Goal: Information Seeking & Learning: Find specific fact

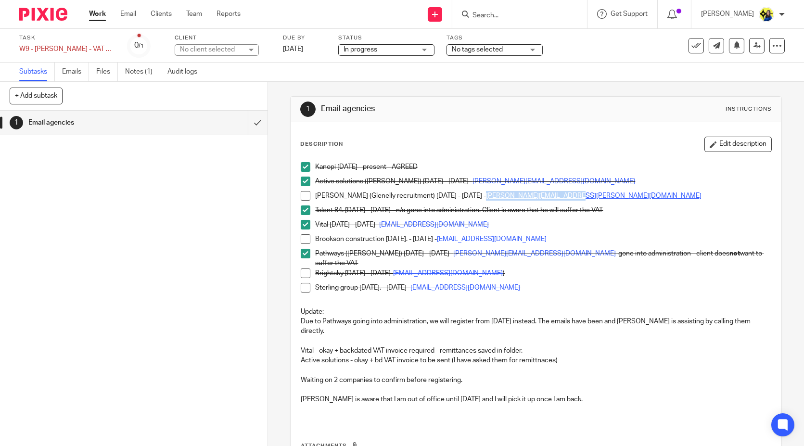
drag, startPoint x: 577, startPoint y: 191, endPoint x: 481, endPoint y: 195, distance: 96.3
click at [481, 195] on p "Sam Glove (Glenelly recruitment) 10-08-23 - 01-09-23 - sam.glover@glenellyis.com" at bounding box center [543, 196] width 456 height 10
copy link "sam.glover@glenellyis.com"
click at [301, 255] on span at bounding box center [306, 254] width 10 height 10
drag, startPoint x: 726, startPoint y: 256, endPoint x: 311, endPoint y: 253, distance: 415.2
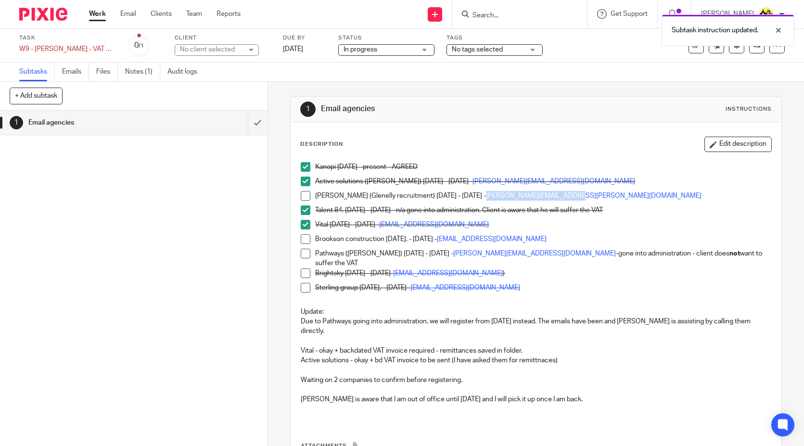
click at [311, 253] on li "Pathways (Tom Williams) 29-09-22 - 23-03-23 - tom@solutions.uk.net -gone into a…" at bounding box center [536, 259] width 470 height 20
click at [301, 252] on span at bounding box center [306, 254] width 10 height 10
click at [383, 309] on p "Update:" at bounding box center [536, 312] width 470 height 10
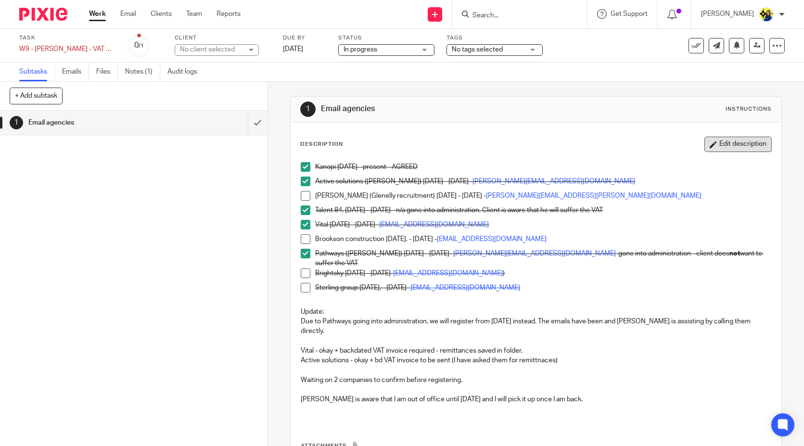
click at [741, 142] on button "Edit description" at bounding box center [737, 144] width 67 height 15
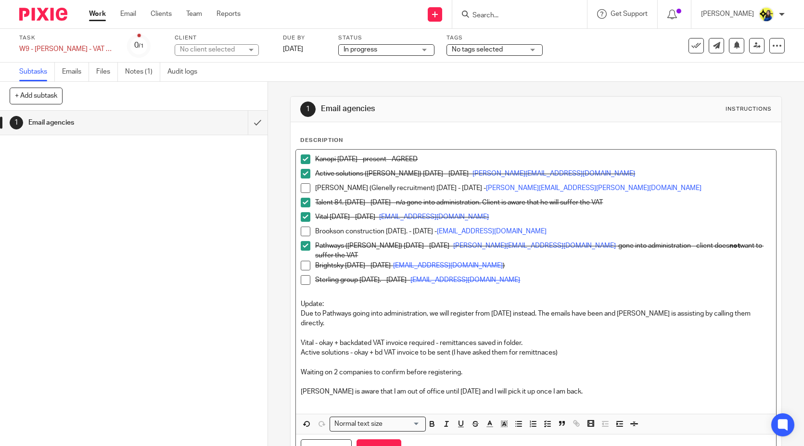
click at [305, 243] on span at bounding box center [306, 246] width 10 height 10
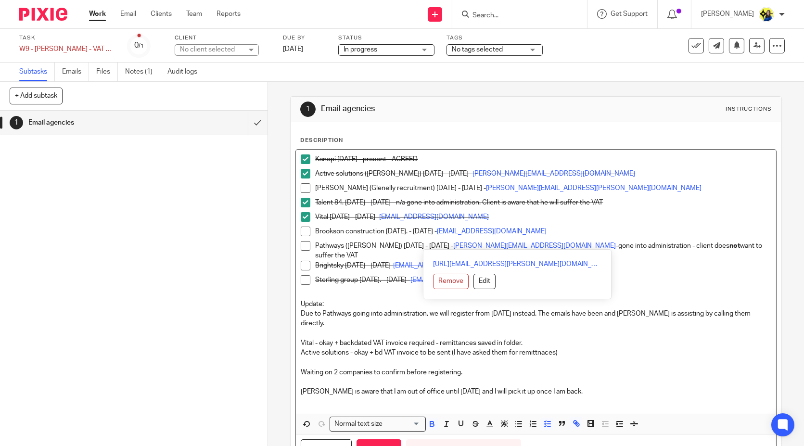
drag, startPoint x: 718, startPoint y: 244, endPoint x: 302, endPoint y: 246, distance: 415.7
click at [302, 246] on li "Pathways (Tom Williams) 29-09-22 - 23-03-23 - tom@solutions.uk.net -gone into a…" at bounding box center [536, 251] width 470 height 20
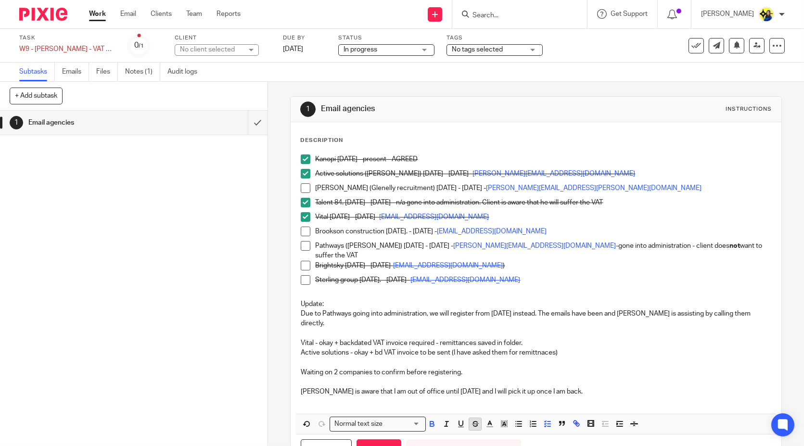
click at [474, 420] on icon "button" at bounding box center [475, 424] width 9 height 9
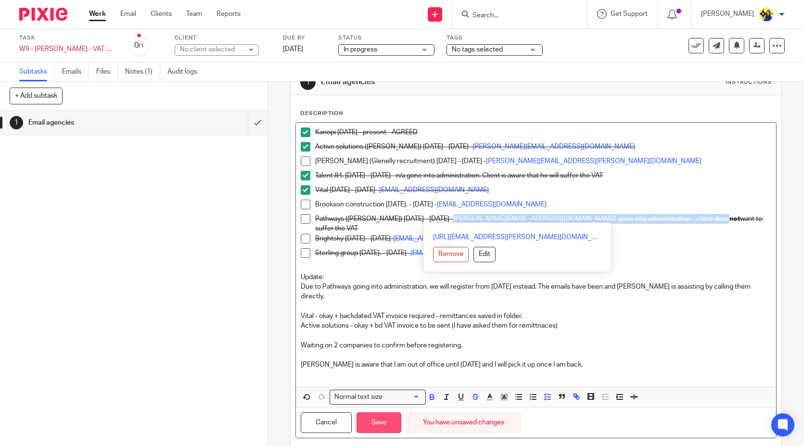
scroll to position [42, 0]
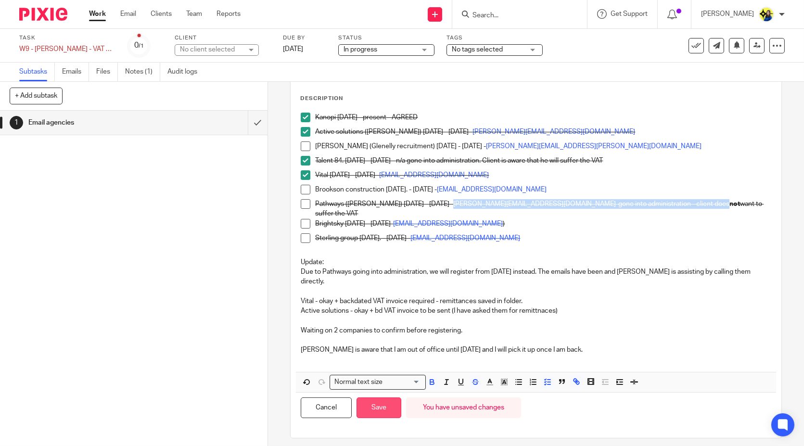
click at [364, 400] on button "Save" at bounding box center [379, 407] width 45 height 21
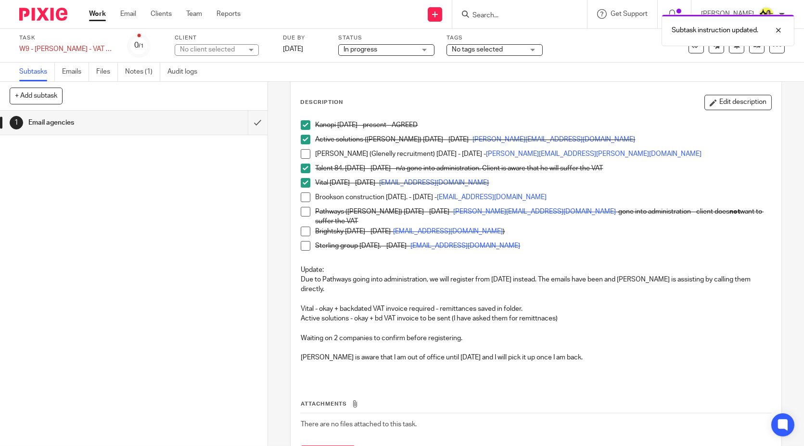
click at [321, 124] on p "Kanopi 03-04-24 - present - AGREED" at bounding box center [543, 125] width 456 height 10
click at [325, 136] on p "Active solutions (Tom Williams) 18-10-23 - 29-05-24 - tom@solutions.uk.net" at bounding box center [543, 140] width 456 height 10
click at [327, 166] on p "Talent 84. 25-07-23 - 01-08-23 - n/a gone into administration. Client is aware …" at bounding box center [543, 169] width 456 height 10
drag, startPoint x: 332, startPoint y: 182, endPoint x: 338, endPoint y: 179, distance: 6.3
click at [338, 179] on p "Vital 17-05-23 - 05-07-23 - HeadOffice@vital.uk.com" at bounding box center [543, 183] width 456 height 10
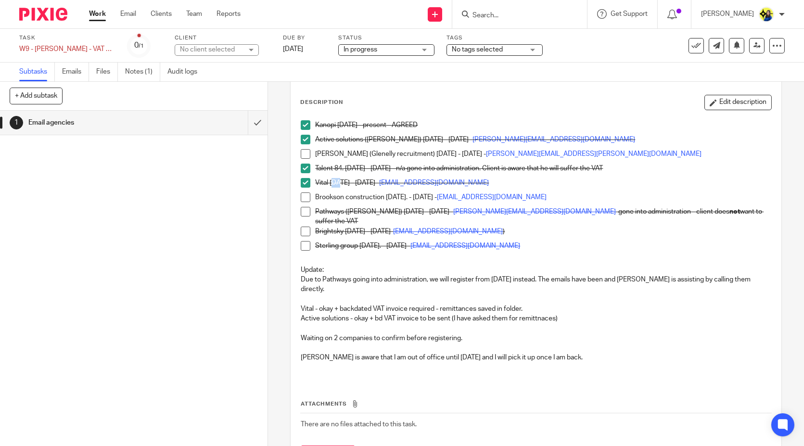
click at [338, 179] on p "Vital 17-05-23 - 05-07-23 - HeadOffice@vital.uk.com" at bounding box center [543, 183] width 456 height 10
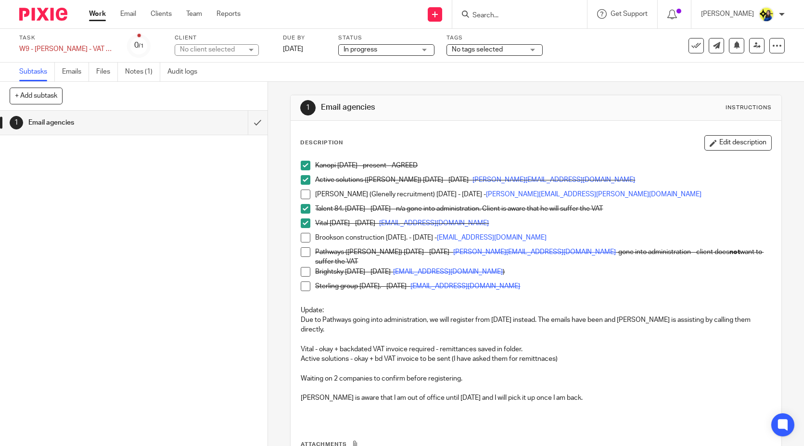
scroll to position [0, 0]
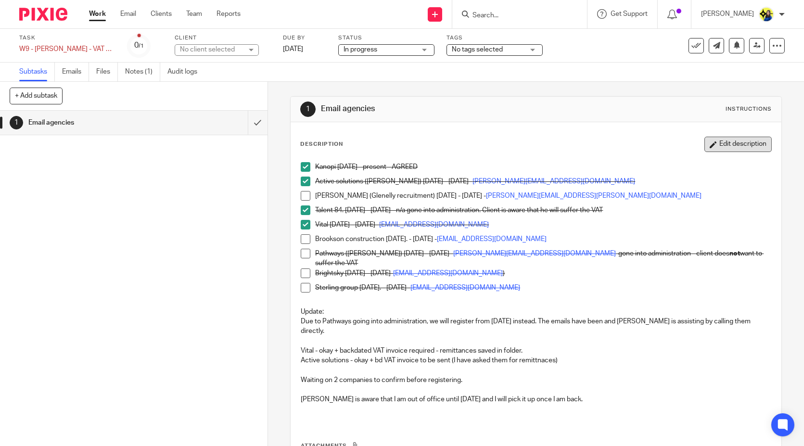
click at [729, 140] on button "Edit description" at bounding box center [737, 144] width 67 height 15
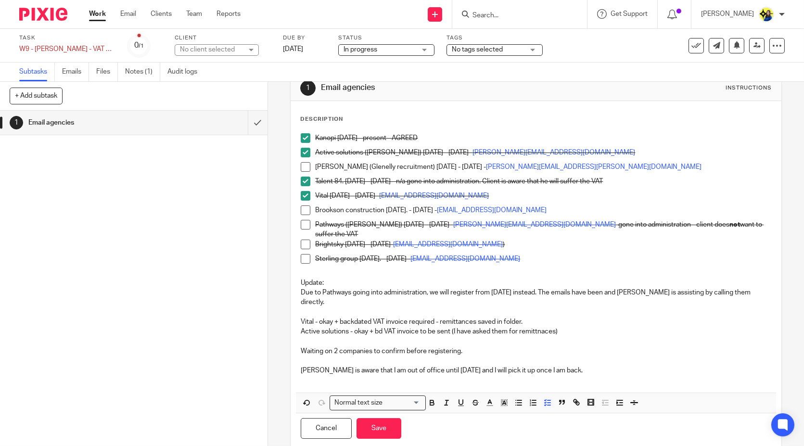
scroll to position [42, 0]
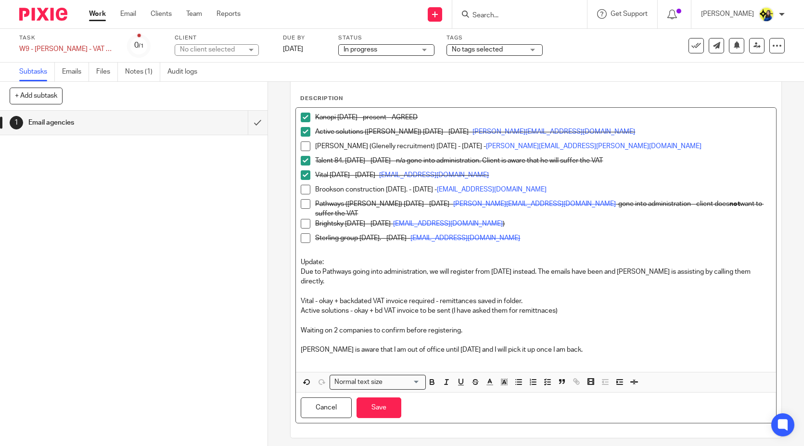
click at [586, 355] on p at bounding box center [536, 360] width 470 height 10
click at [596, 337] on p at bounding box center [536, 340] width 470 height 10
click at [598, 345] on p "Joseph is aware that I am out of office until 10-09-2025 and I will pick it up …" at bounding box center [536, 350] width 470 height 10
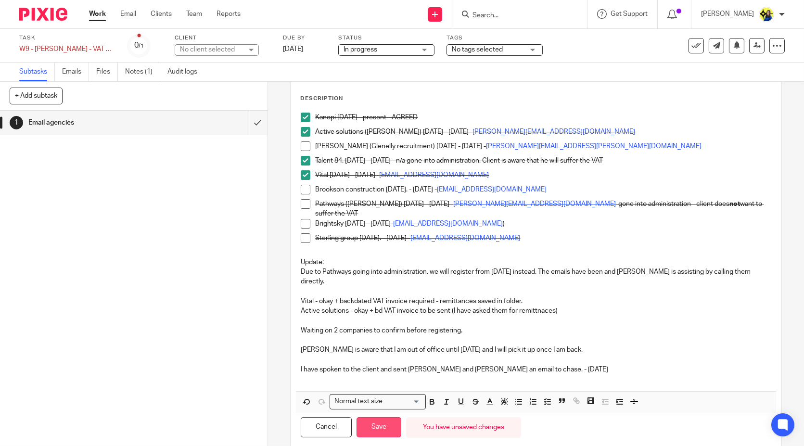
click at [390, 420] on button "Save" at bounding box center [379, 427] width 45 height 21
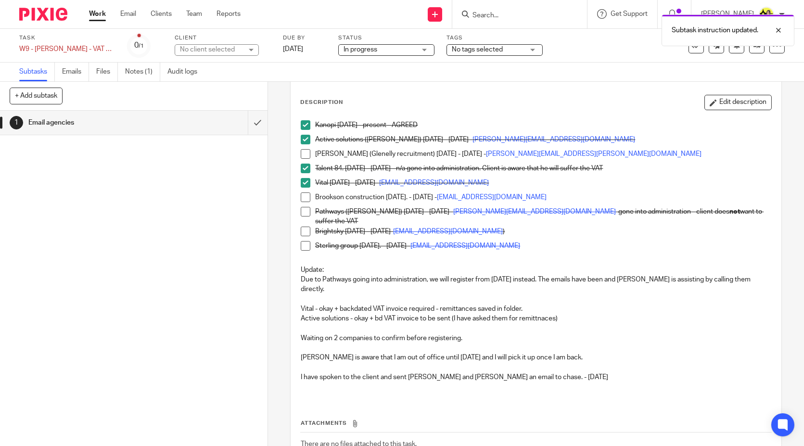
click at [162, 232] on div "1 Email agencies" at bounding box center [134, 278] width 268 height 335
click at [558, 14] on input "Search" at bounding box center [515, 16] width 87 height 9
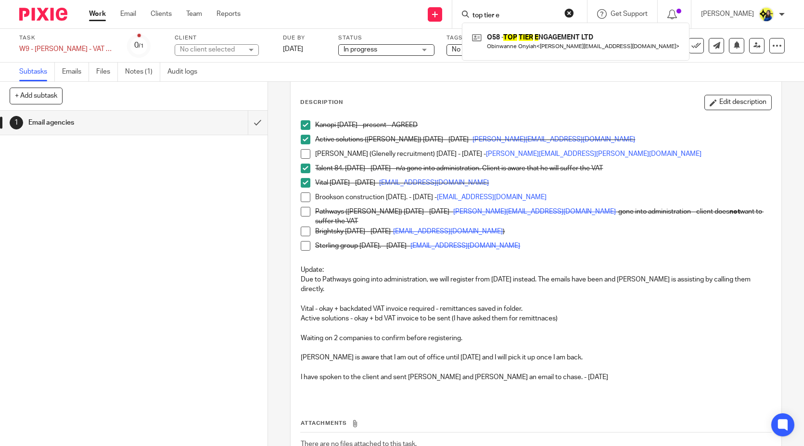
type input "top tier e"
drag, startPoint x: 541, startPoint y: 16, endPoint x: 345, endPoint y: 28, distance: 196.6
click at [345, 28] on div "Send new email Create task Add client Request signature top tier e O58 - TOP TI…" at bounding box center [529, 14] width 549 height 28
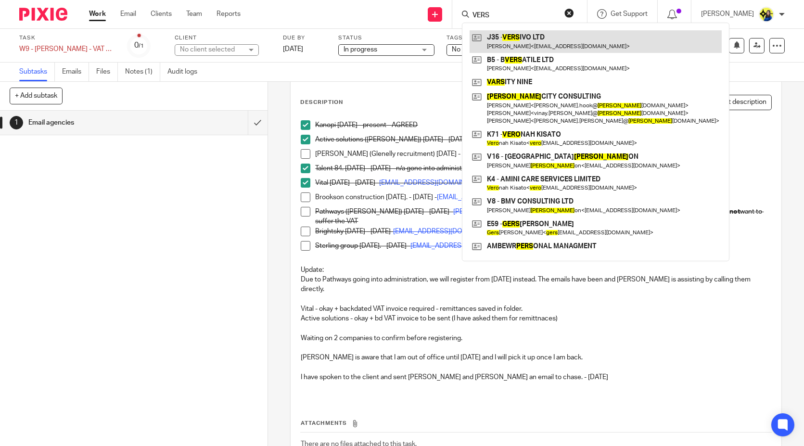
type input "VERS"
click at [548, 31] on link at bounding box center [596, 41] width 252 height 22
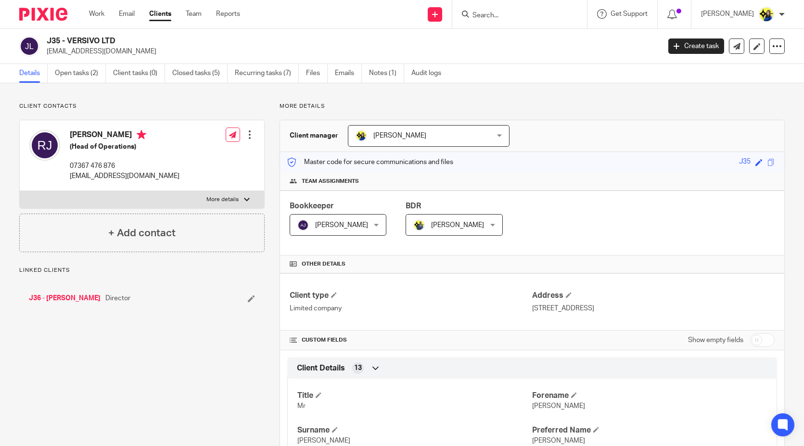
drag, startPoint x: 49, startPoint y: 38, endPoint x: 126, endPoint y: 38, distance: 76.5
click at [126, 38] on h2 "J35 - VERSIVO LTD" at bounding box center [290, 41] width 486 height 10
copy h2 "35 - VERSIVO LTD"
click at [531, 10] on form at bounding box center [523, 14] width 102 height 12
click at [528, 17] on input "Search" at bounding box center [515, 16] width 87 height 9
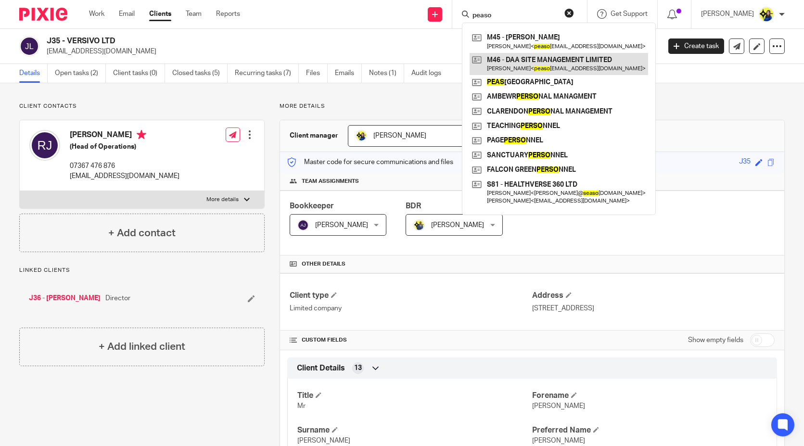
type input "peaso"
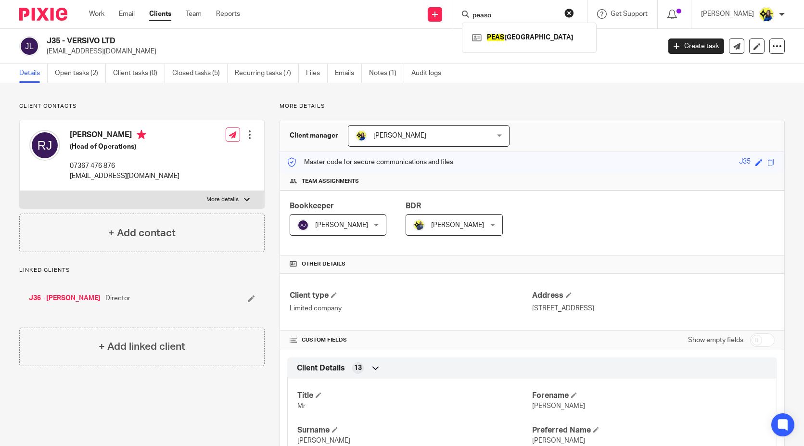
drag, startPoint x: 539, startPoint y: 17, endPoint x: 432, endPoint y: 22, distance: 106.9
click at [432, 22] on div "Send new email Create task Add client Request signature peaso PEAS LONDON Get S…" at bounding box center [529, 14] width 549 height 28
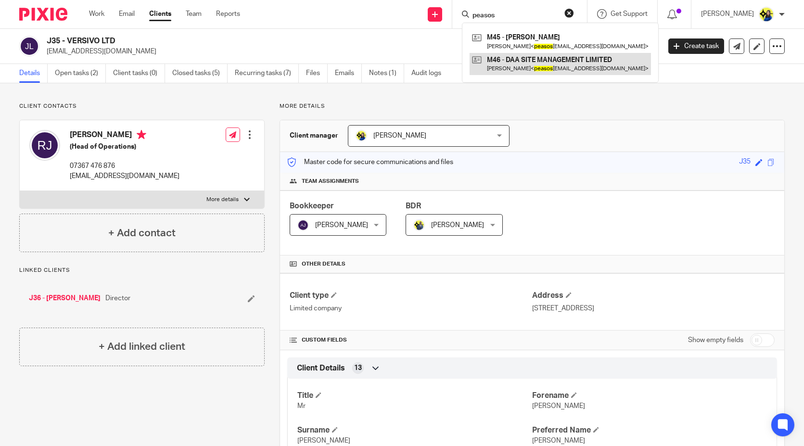
type input "peasos"
click at [568, 60] on link at bounding box center [560, 64] width 181 height 22
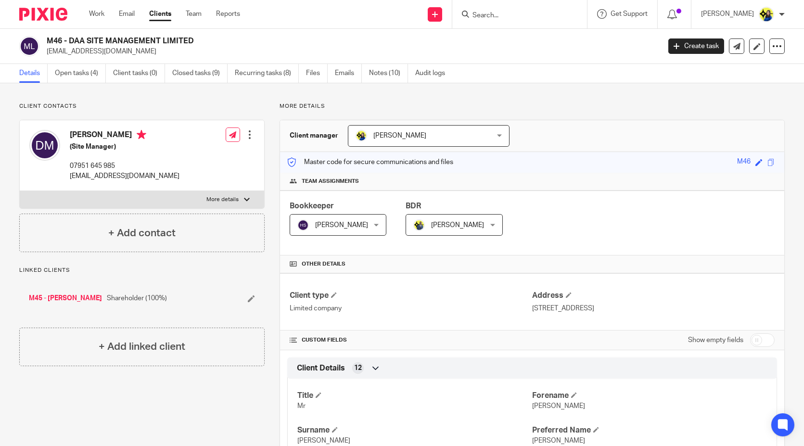
click at [535, 19] on input "Search" at bounding box center [515, 16] width 87 height 9
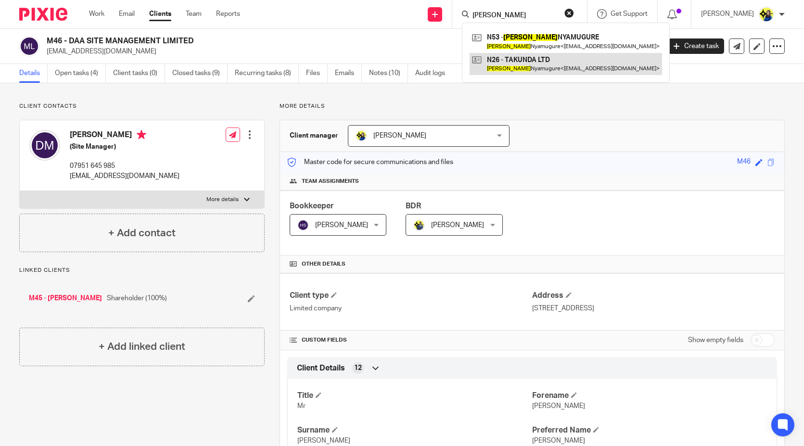
type input "[PERSON_NAME]"
drag, startPoint x: 554, startPoint y: 61, endPoint x: 555, endPoint y: 10, distance: 51.0
click at [554, 62] on link at bounding box center [566, 64] width 192 height 22
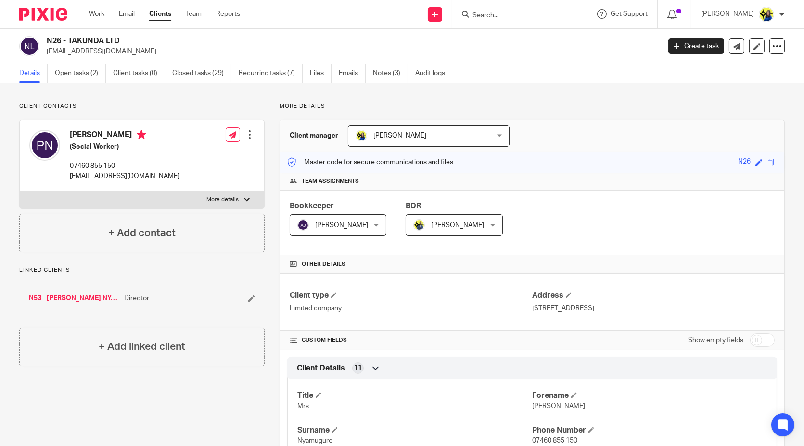
click at [393, 71] on link "Notes (3)" at bounding box center [390, 73] width 35 height 19
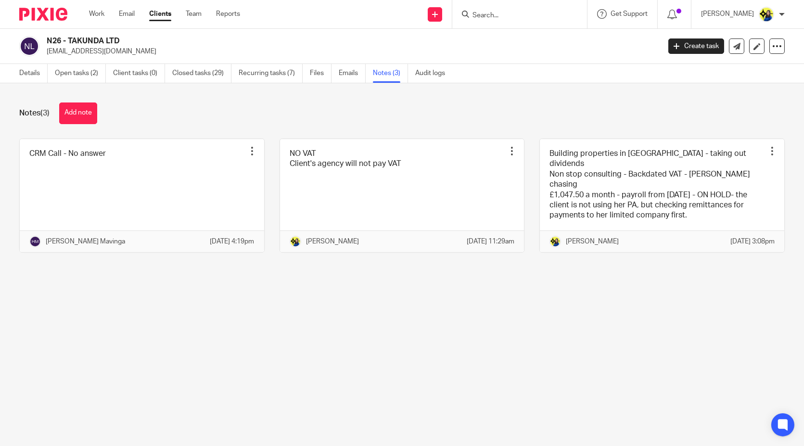
click at [201, 121] on div "Notes (3) Add note" at bounding box center [401, 113] width 765 height 22
click at [200, 117] on div "Notes (3) Add note" at bounding box center [401, 113] width 765 height 22
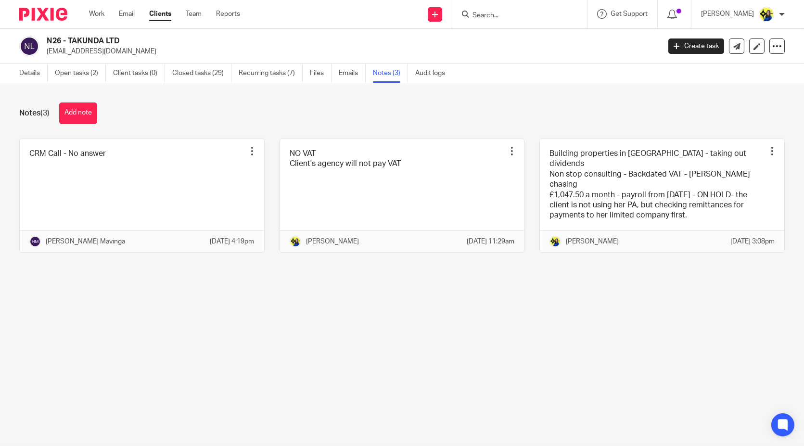
click at [200, 117] on div "Notes (3) Add note" at bounding box center [401, 113] width 765 height 22
click at [40, 98] on div "Notes (3) Add note CRM Call - No answer Pin note Edit note Delete note Hamilton…" at bounding box center [402, 184] width 804 height 203
click at [30, 75] on link "Details" at bounding box center [33, 73] width 28 height 19
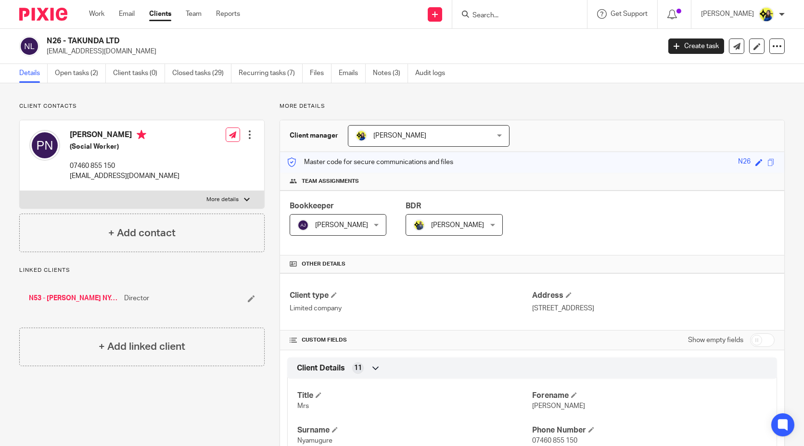
drag, startPoint x: 145, startPoint y: 55, endPoint x: 47, endPoint y: 58, distance: 98.7
click at [47, 58] on div "N26 - TAKUNDA LTD pamnyamugure78@yahoo.com Create task Update from Companies Ho…" at bounding box center [402, 46] width 804 height 35
copy p "pamnyamugure78@yahoo.com"
click at [550, 12] on input "Search" at bounding box center [515, 16] width 87 height 9
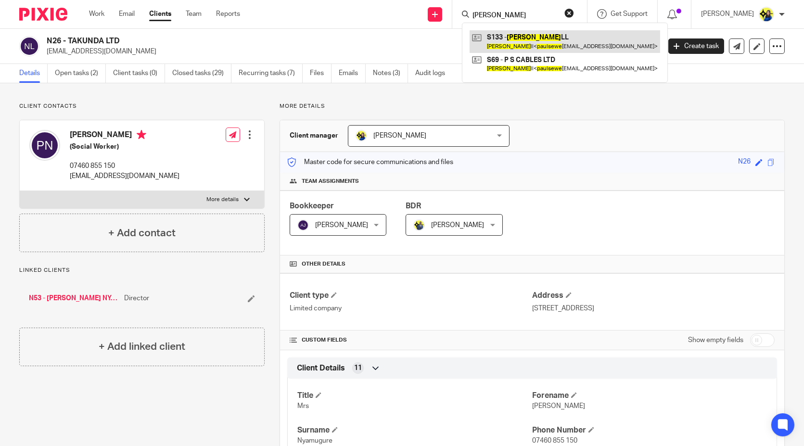
type input "paul sewe"
click at [572, 38] on link at bounding box center [565, 41] width 191 height 22
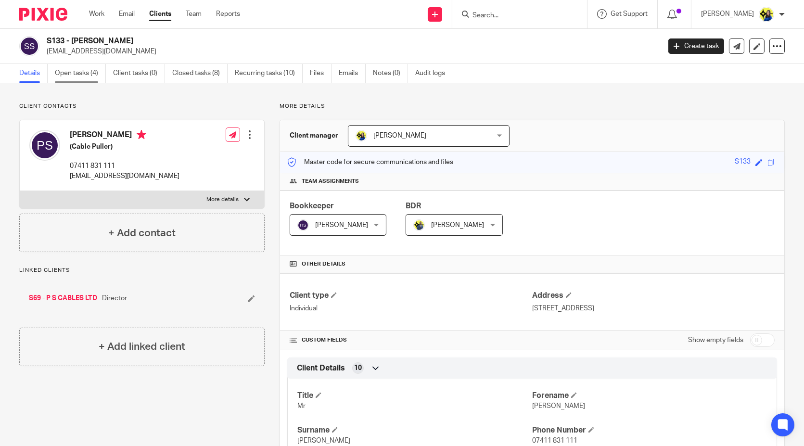
click at [86, 79] on link "Open tasks (4)" at bounding box center [80, 73] width 51 height 19
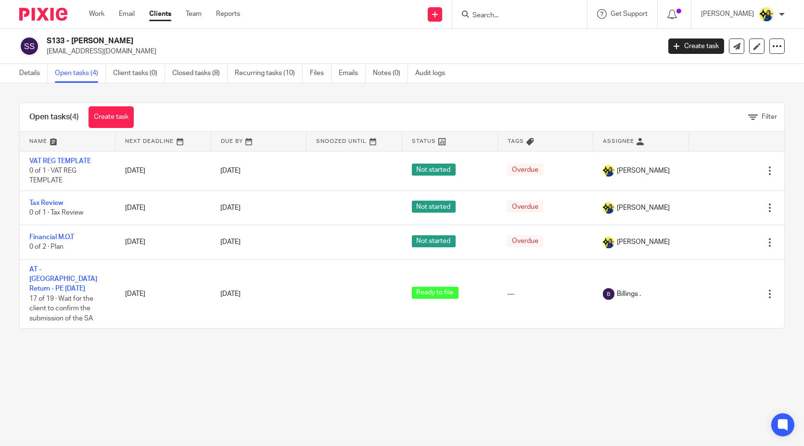
click at [147, 394] on main "S133 - [PERSON_NAME] [EMAIL_ADDRESS][DOMAIN_NAME] Create task Update from Compa…" at bounding box center [402, 223] width 804 height 446
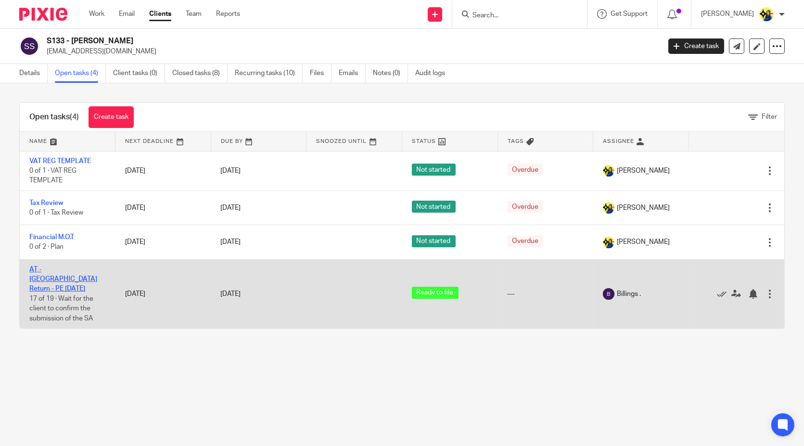
click at [68, 272] on td "AT - [GEOGRAPHIC_DATA] Return - PE [DATE] 17 of 19 · Wait for the client to con…" at bounding box center [68, 293] width 96 height 69
click at [69, 267] on link "AT - [GEOGRAPHIC_DATA] Return - PE [DATE]" at bounding box center [63, 279] width 68 height 26
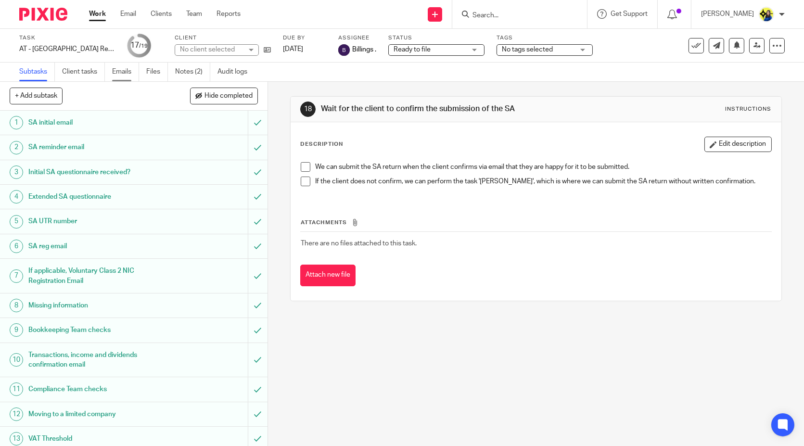
click at [130, 69] on link "Emails" at bounding box center [125, 72] width 27 height 19
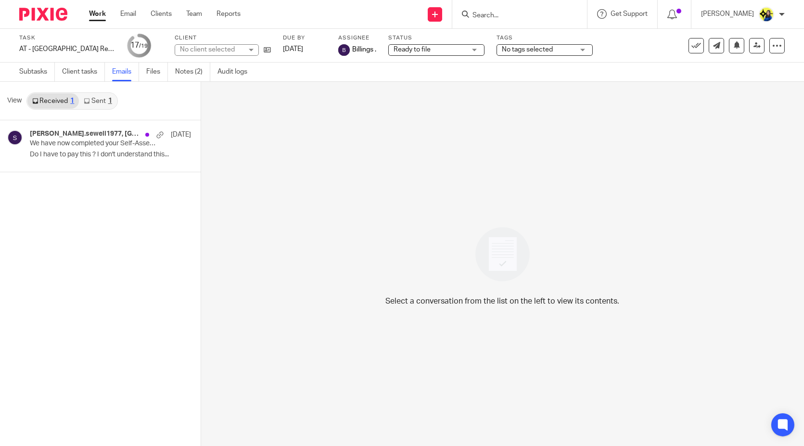
click at [104, 100] on link "Sent 1" at bounding box center [98, 100] width 38 height 15
click at [86, 140] on p "We have now completed your Self-Assessment Tax Return for 2024-25 - PLEASE CONF…" at bounding box center [83, 144] width 106 height 8
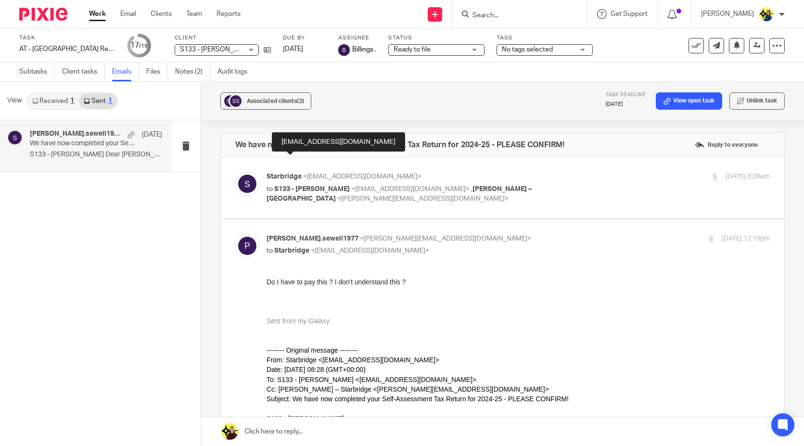
scroll to position [214, 0]
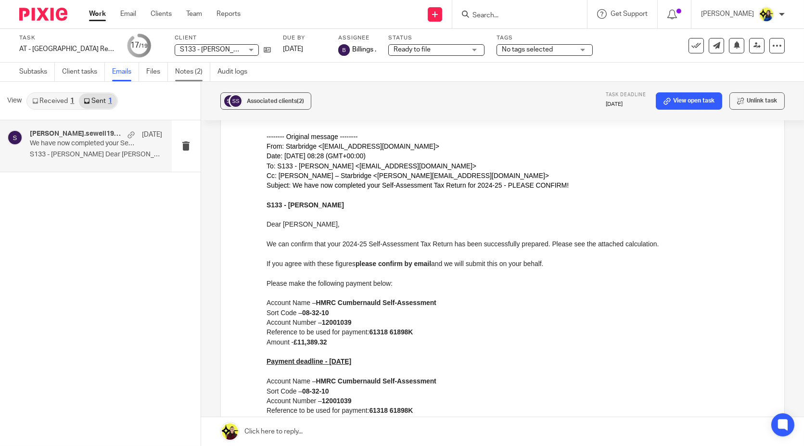
click at [187, 77] on link "Notes (2)" at bounding box center [192, 72] width 35 height 19
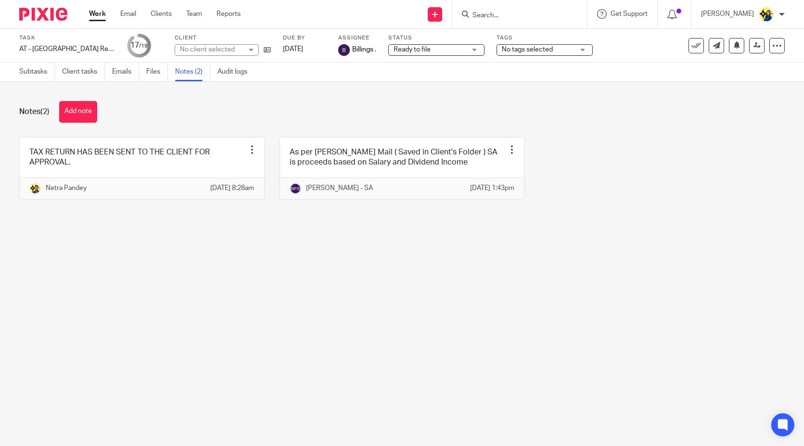
click at [197, 100] on div "Notes (2) Add note TAX RETURN HAS BEEN SENT TO THE CLIENT FOR APPROVAL. Edit no…" at bounding box center [402, 158] width 804 height 152
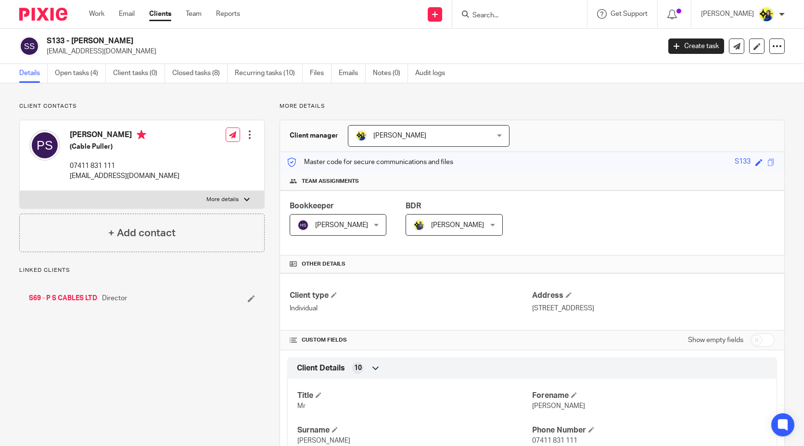
drag, startPoint x: 142, startPoint y: 54, endPoint x: 48, endPoint y: 57, distance: 94.8
click at [48, 57] on div "S133 - [PERSON_NAME] [EMAIL_ADDRESS][DOMAIN_NAME] Create task Update from Compa…" at bounding box center [402, 46] width 804 height 35
copy p "[EMAIL_ADDRESS][DOMAIN_NAME]"
drag, startPoint x: 131, startPoint y: 97, endPoint x: 171, endPoint y: 79, distance: 43.9
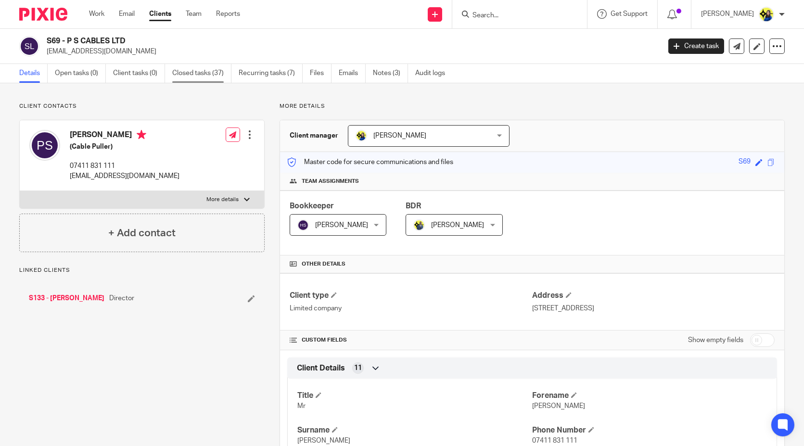
click at [193, 69] on link "Closed tasks (37)" at bounding box center [201, 73] width 59 height 19
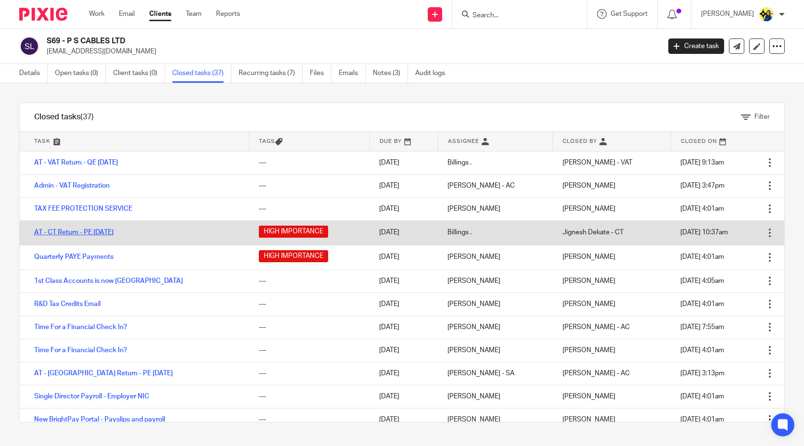
click at [80, 233] on link "AT - CT Return - PE [DATE]" at bounding box center [73, 232] width 79 height 7
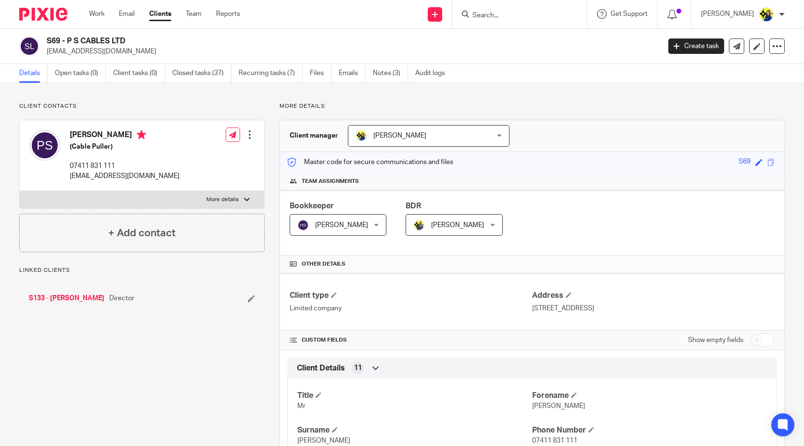
drag, startPoint x: 139, startPoint y: 49, endPoint x: 46, endPoint y: 57, distance: 93.2
click at [46, 57] on div "S69 - P S CABLES LTD [EMAIL_ADDRESS][DOMAIN_NAME] Create task Update from Compa…" at bounding box center [402, 46] width 804 height 35
copy p "[EMAIL_ADDRESS][DOMAIN_NAME]"
drag, startPoint x: 128, startPoint y: 41, endPoint x: 31, endPoint y: 42, distance: 96.7
click at [31, 42] on div "S69 - P S CABLES LTD paulsewell1977@gmail.com" at bounding box center [336, 46] width 635 height 20
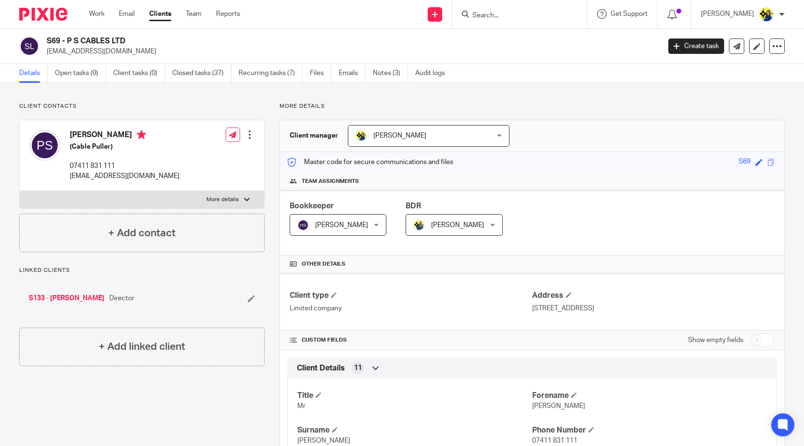
copy div "S69 - P S CABLES LTD"
drag, startPoint x: 73, startPoint y: 48, endPoint x: 53, endPoint y: 46, distance: 19.4
click at [73, 48] on p "paulsewell1977@gmail.com" at bounding box center [350, 52] width 607 height 10
drag, startPoint x: 49, startPoint y: 39, endPoint x: 131, endPoint y: 38, distance: 82.3
click at [131, 38] on h2 "S69 - P S CABLES LTD" at bounding box center [290, 41] width 486 height 10
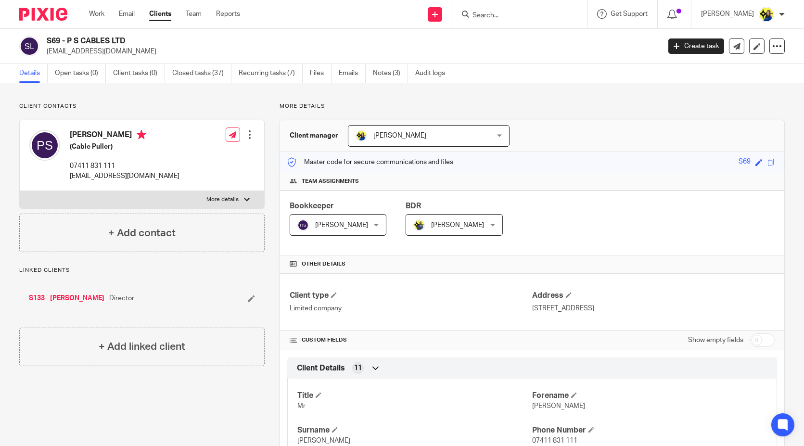
copy h2 "S69 - P S CABLES LTD"
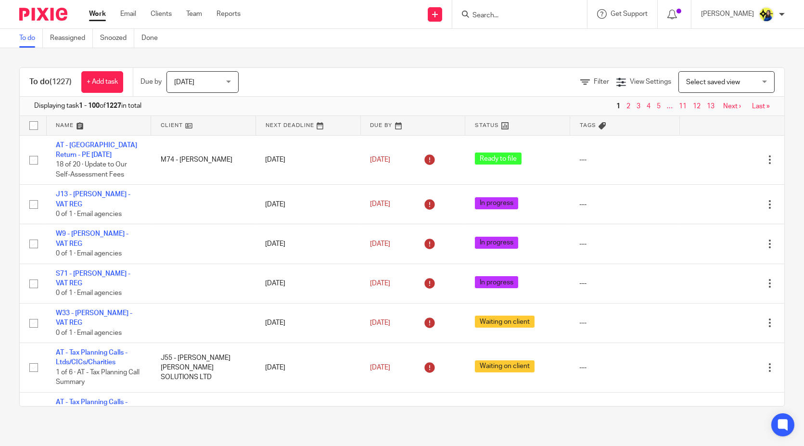
click at [518, 15] on input "Search" at bounding box center [515, 16] width 87 height 9
type input "z8"
drag, startPoint x: 524, startPoint y: 11, endPoint x: 458, endPoint y: 14, distance: 66.5
click at [458, 14] on div "Send new email Create task Add client Request signature z8 Z8 - JEVGENIJ ZINEVI…" at bounding box center [529, 14] width 549 height 28
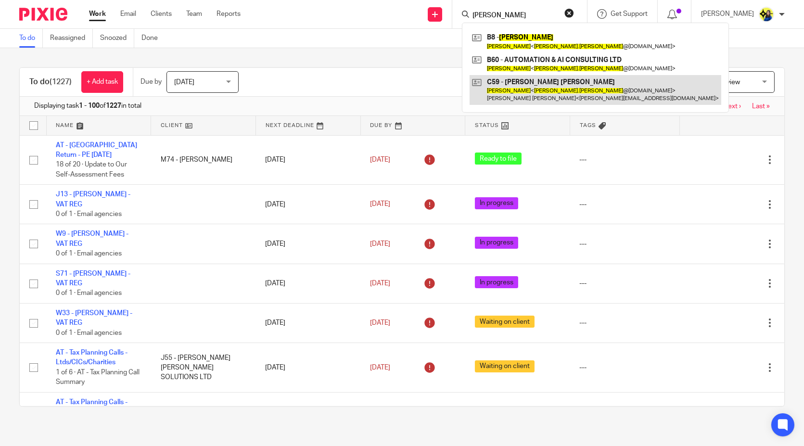
type input "michael buchmann"
click at [539, 94] on link at bounding box center [596, 90] width 252 height 30
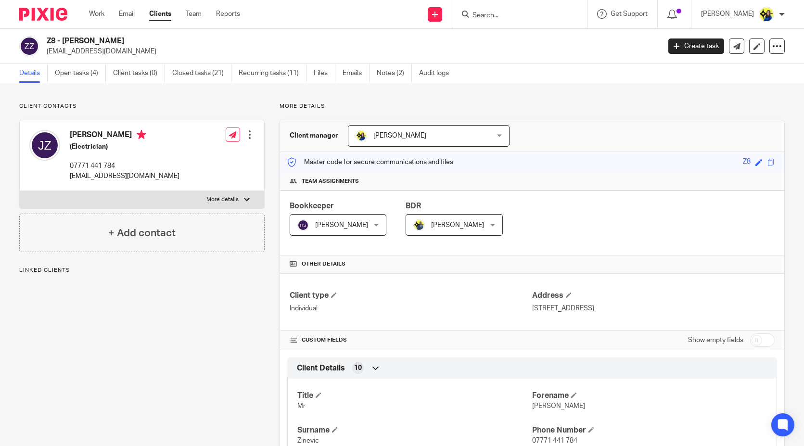
drag, startPoint x: 46, startPoint y: 40, endPoint x: 130, endPoint y: 39, distance: 84.2
click at [130, 39] on h2 "Z8 - JEVGENIJ ZINEVIC" at bounding box center [290, 41] width 486 height 10
copy h2 "Z8 - JEVGENIJ ZINEVIC"
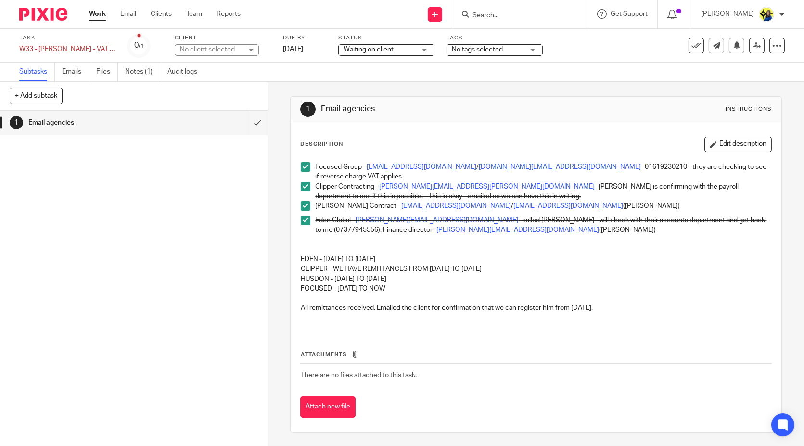
click at [548, 14] on input "Search" at bounding box center [515, 16] width 87 height 9
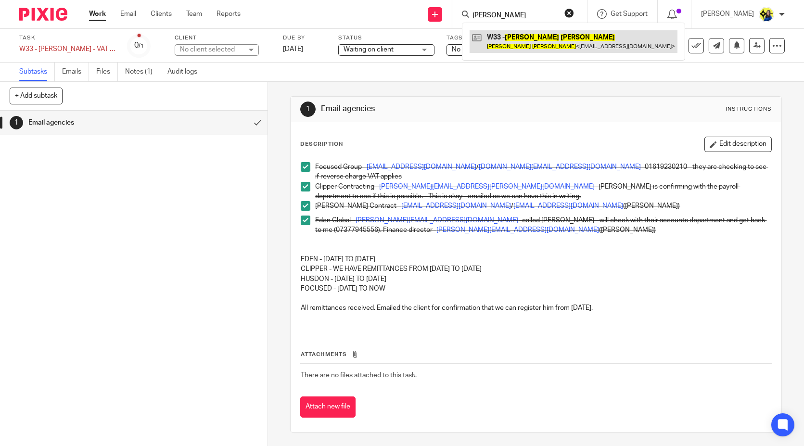
type input "thomas watts"
click at [571, 39] on link at bounding box center [574, 41] width 208 height 22
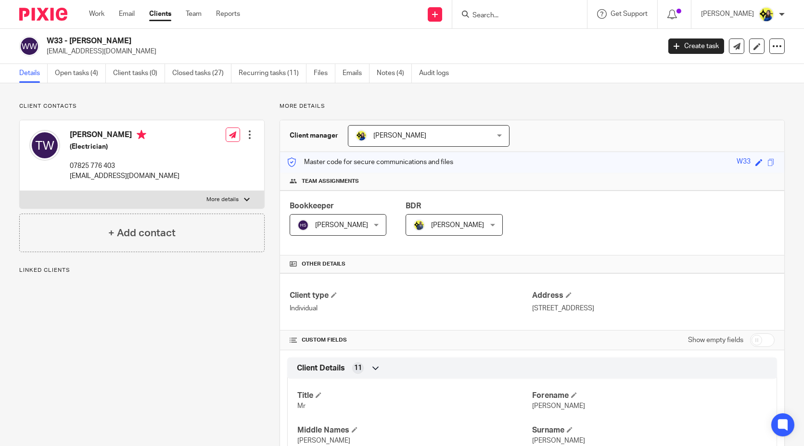
drag, startPoint x: 47, startPoint y: 39, endPoint x: 162, endPoint y: 39, distance: 115.0
click at [162, 39] on h2 "W33 - [PERSON_NAME]" at bounding box center [290, 41] width 486 height 10
copy h2 "W33 - [PERSON_NAME]"
click at [88, 74] on link "Open tasks (4)" at bounding box center [80, 73] width 51 height 19
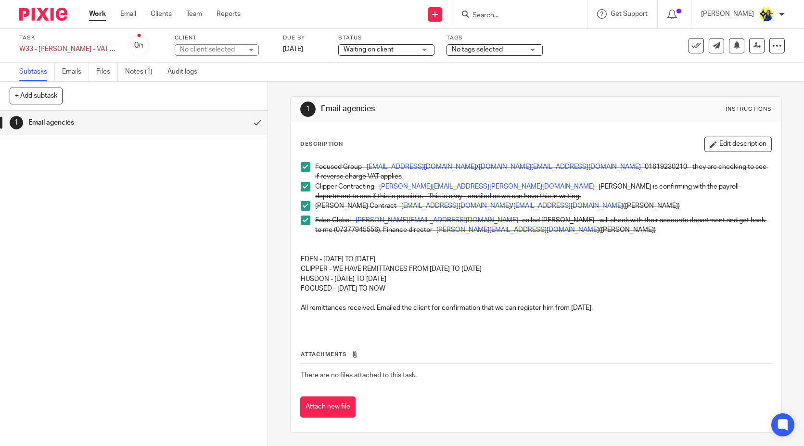
drag, startPoint x: 108, startPoint y: 161, endPoint x: 77, endPoint y: 111, distance: 59.0
click at [108, 161] on div "1 Email agencies" at bounding box center [134, 278] width 268 height 335
click at [48, 95] on button "+ Add subtask" at bounding box center [36, 96] width 53 height 16
click at [50, 93] on input "text" at bounding box center [99, 96] width 179 height 16
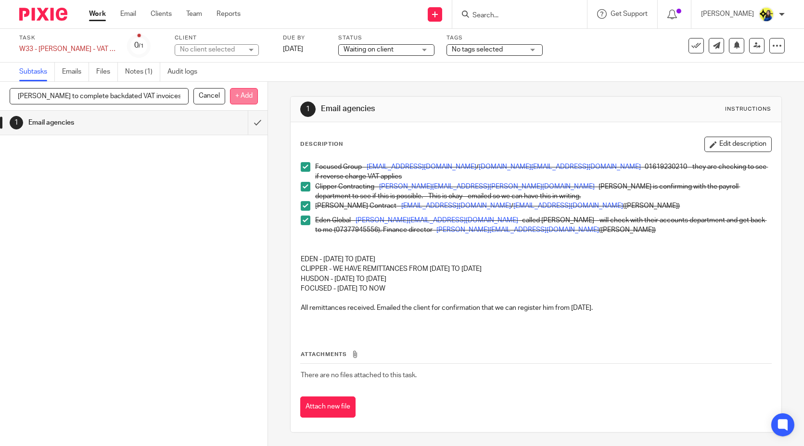
type input "Devanshi to complete backdated VAT invoices"
click at [236, 90] on p "+ Add" at bounding box center [244, 96] width 28 height 16
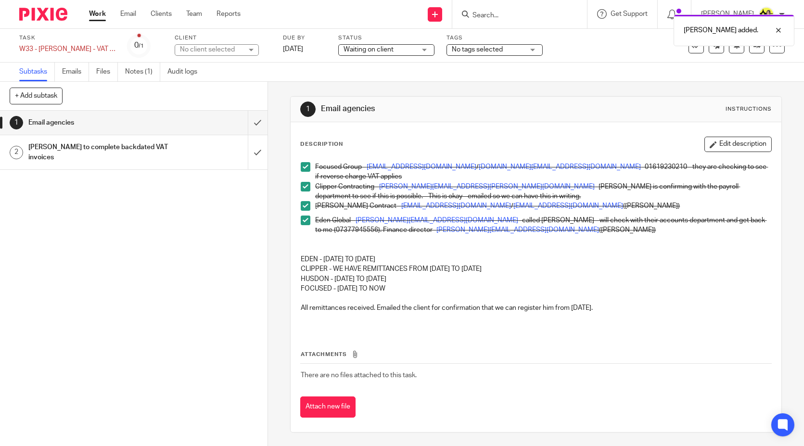
click at [156, 197] on div "1 Email agencies 2 Devanshi to complete backdated VAT invoices" at bounding box center [134, 278] width 268 height 335
click at [249, 123] on input "submit" at bounding box center [134, 123] width 268 height 24
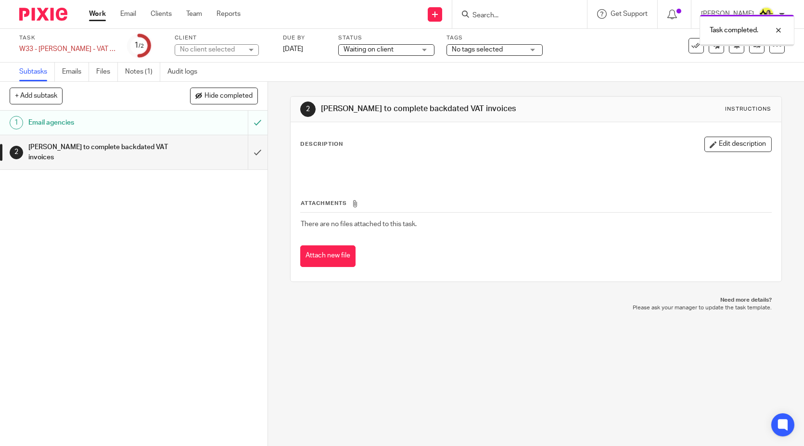
click at [166, 218] on div "1 Email agencies 2 Devanshi to complete backdated VAT invoices" at bounding box center [134, 278] width 268 height 335
click at [385, 46] on span "Waiting on client" at bounding box center [369, 49] width 50 height 7
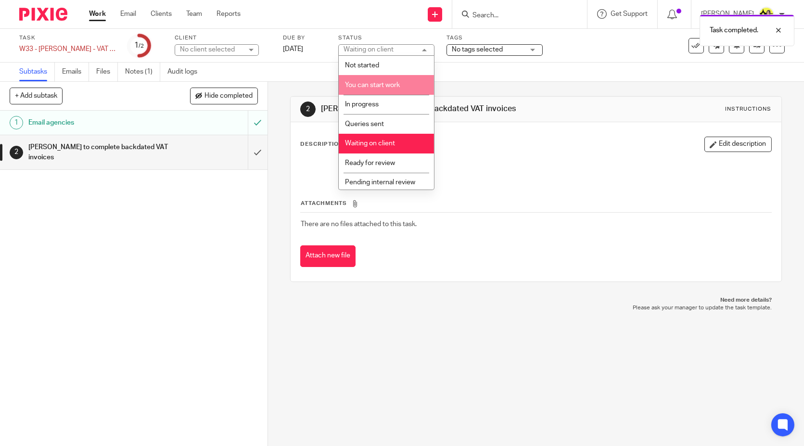
click at [383, 83] on span "You can start work" at bounding box center [372, 85] width 55 height 7
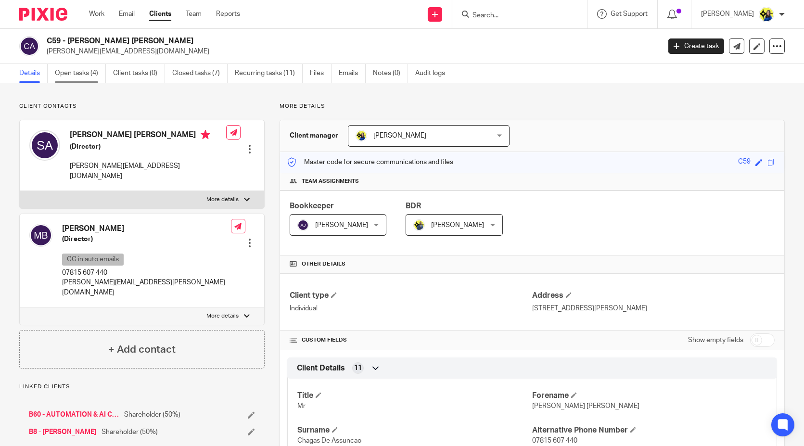
click at [70, 75] on link "Open tasks (4)" at bounding box center [80, 73] width 51 height 19
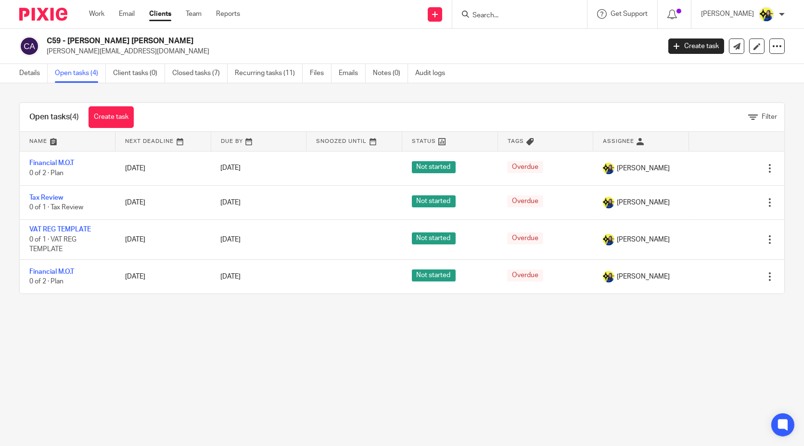
drag, startPoint x: 47, startPoint y: 39, endPoint x: 257, endPoint y: 42, distance: 210.3
click at [257, 42] on h2 "C59 - [PERSON_NAME] [PERSON_NAME]" at bounding box center [290, 41] width 486 height 10
copy h2 "C59 - [PERSON_NAME] [PERSON_NAME]"
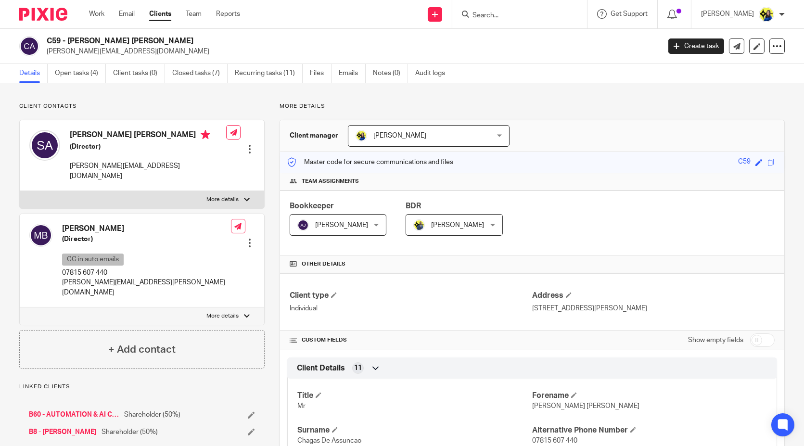
click at [78, 73] on link "Open tasks (4)" at bounding box center [80, 73] width 51 height 19
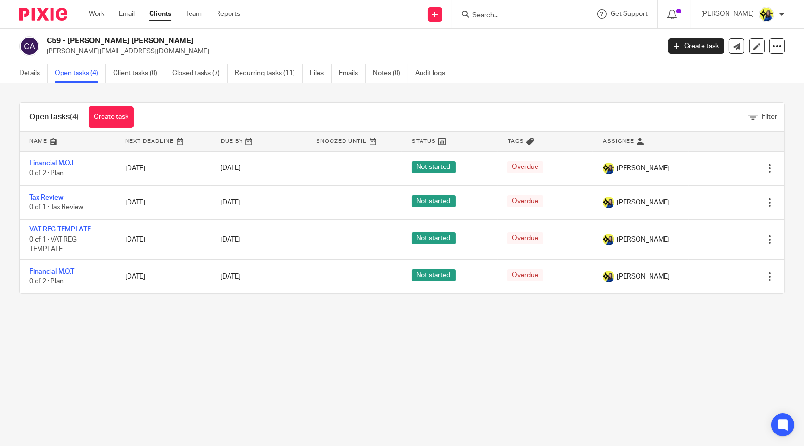
click at [534, 14] on input "Search" at bounding box center [515, 16] width 87 height 9
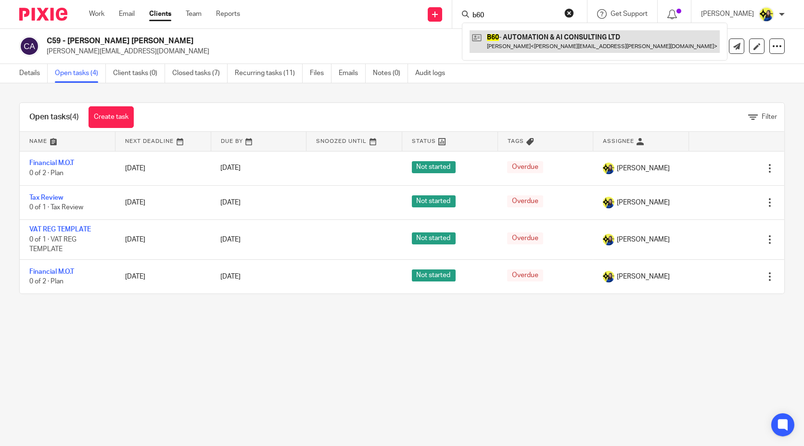
type input "b60"
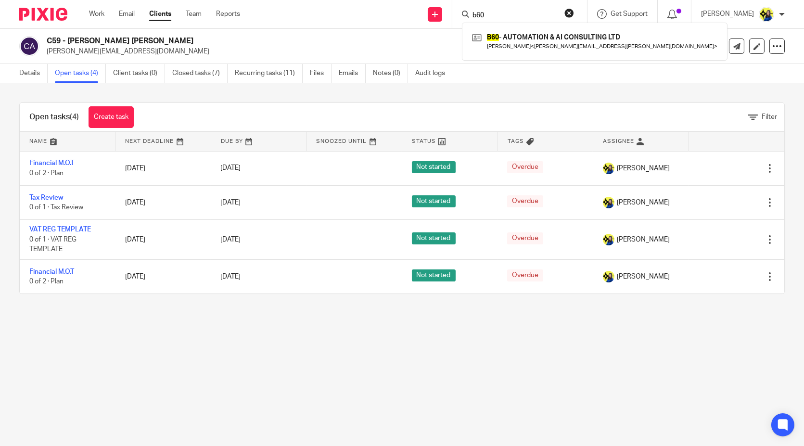
click at [308, 88] on div "Open tasks (4) Create task Filter Name Next Deadline Due By Snoozed Until Statu…" at bounding box center [402, 198] width 804 height 230
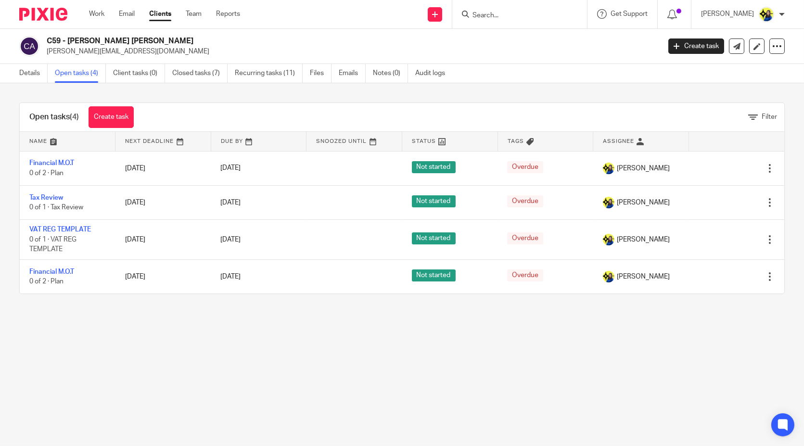
drag, startPoint x: 246, startPoint y: 39, endPoint x: 180, endPoint y: 35, distance: 66.1
click at [180, 35] on div "C59 - SANDRA REJANE CHAGAS DE ASSUNCAO sandra.chagas@outlook.com Create task Up…" at bounding box center [402, 46] width 804 height 35
copy h2 "ASSUNCAO"
click at [140, 395] on main "C59 - SANDRA REJANE CHAGAS DE ASSUNCAO sandra.chagas@outlook.com Create task Up…" at bounding box center [402, 223] width 804 height 446
click at [43, 75] on link "Details" at bounding box center [33, 73] width 28 height 19
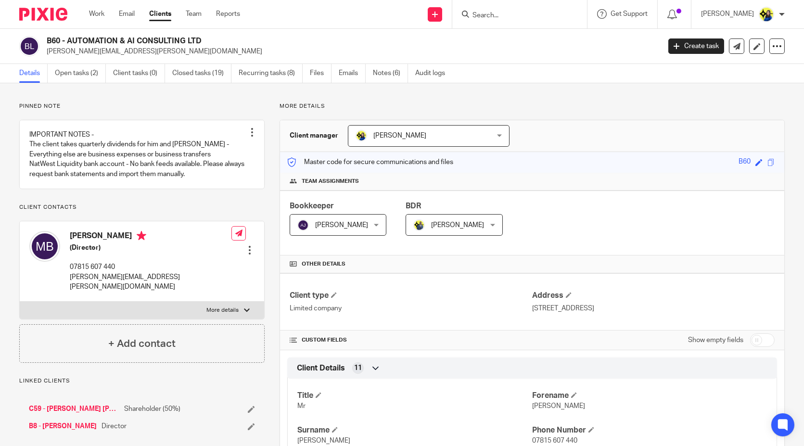
click at [132, 102] on p "Pinned note" at bounding box center [141, 106] width 245 height 8
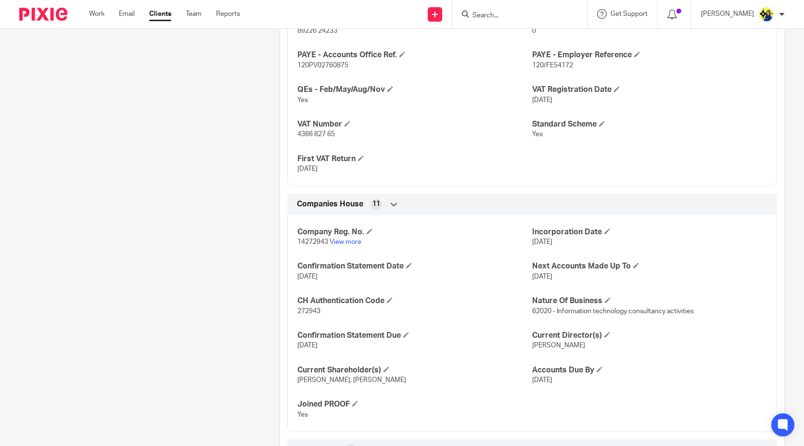
scroll to position [802, 0]
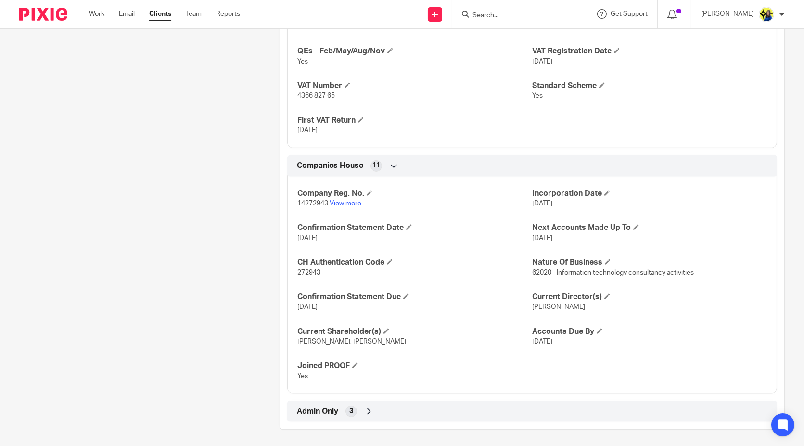
click at [343, 200] on link "View more" at bounding box center [346, 203] width 32 height 7
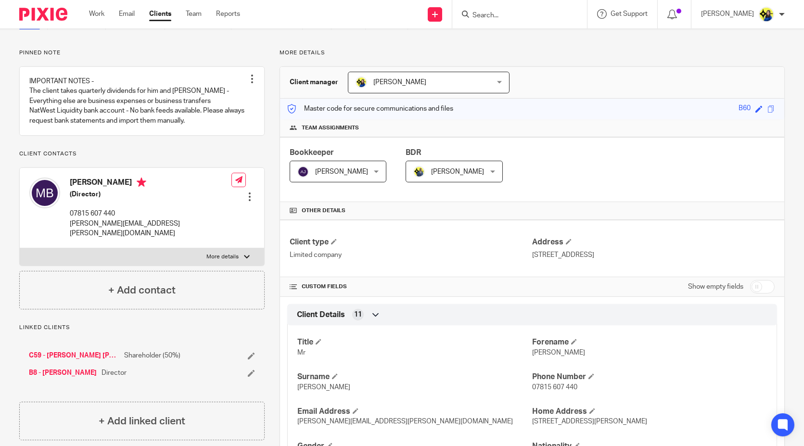
scroll to position [0, 0]
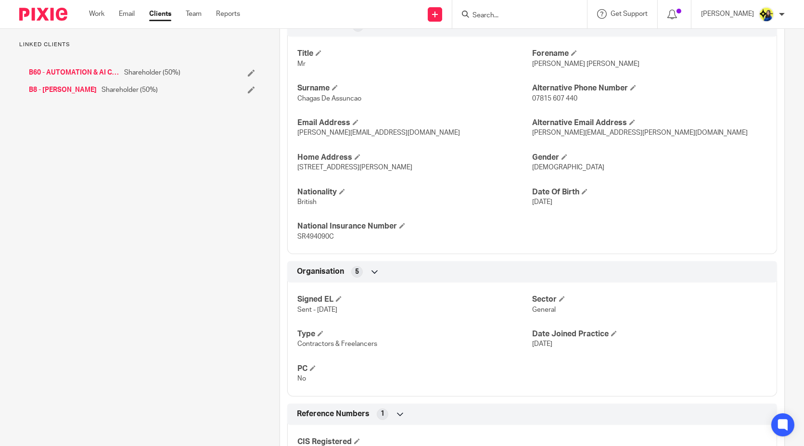
scroll to position [390, 0]
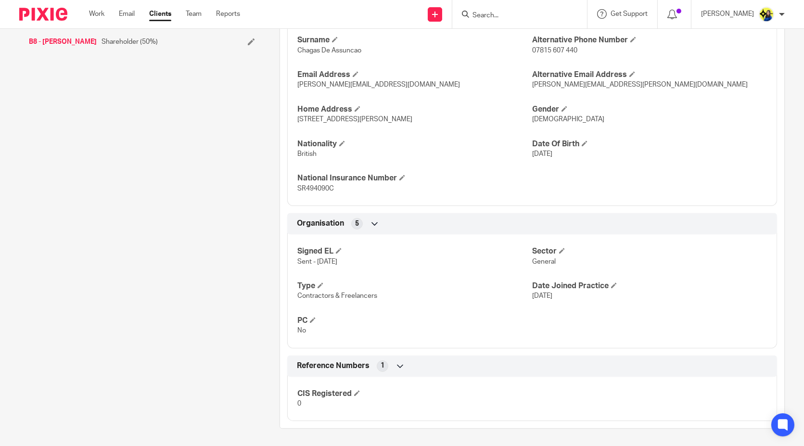
click at [198, 311] on div "Client contacts Michael Buchmann (Director) CC in auto emails 07815 607 440 mic…" at bounding box center [134, 70] width 260 height 716
click at [244, 362] on div "Client contacts Michael Buchmann (Director) CC in auto emails 07815 607 440 mic…" at bounding box center [134, 70] width 260 height 716
click at [337, 358] on div "Reference Numbers 1" at bounding box center [531, 366] width 475 height 16
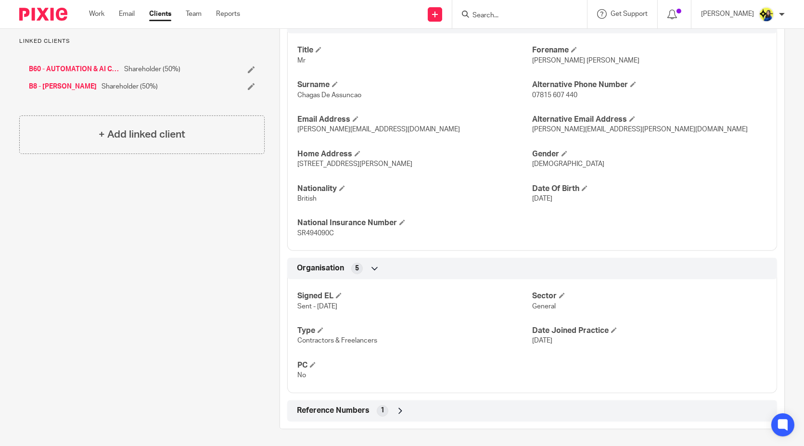
scroll to position [185, 0]
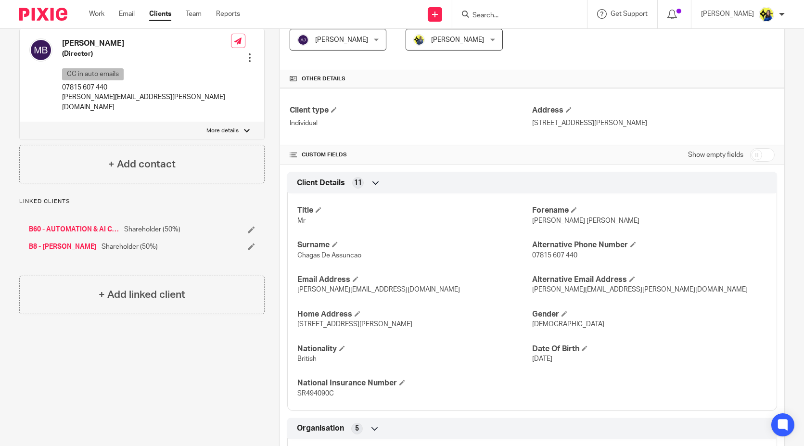
click at [145, 330] on div "Client contacts Michael Buchmann (Director) CC in auto emails 07815 607 440 mic…" at bounding box center [134, 253] width 260 height 672
click at [144, 326] on div "Client contacts Michael Buchmann (Director) CC in auto emails 07815 607 440 mic…" at bounding box center [134, 253] width 260 height 672
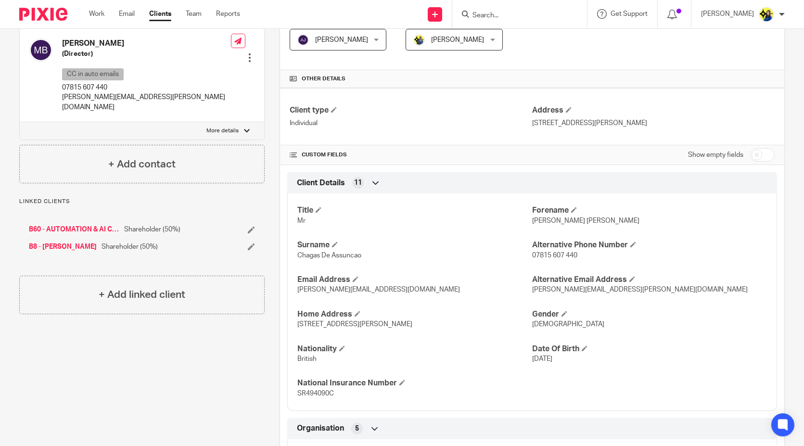
click at [144, 326] on div "Client contacts Michael Buchmann (Director) CC in auto emails 07815 607 440 mic…" at bounding box center [134, 253] width 260 height 672
click at [143, 324] on div "Client contacts Michael Buchmann (Director) CC in auto emails 07815 607 440 mic…" at bounding box center [134, 253] width 260 height 672
click at [140, 319] on div "Client contacts Michael Buchmann (Director) CC in auto emails 07815 607 440 mic…" at bounding box center [134, 253] width 260 height 672
